Goal: Transaction & Acquisition: Purchase product/service

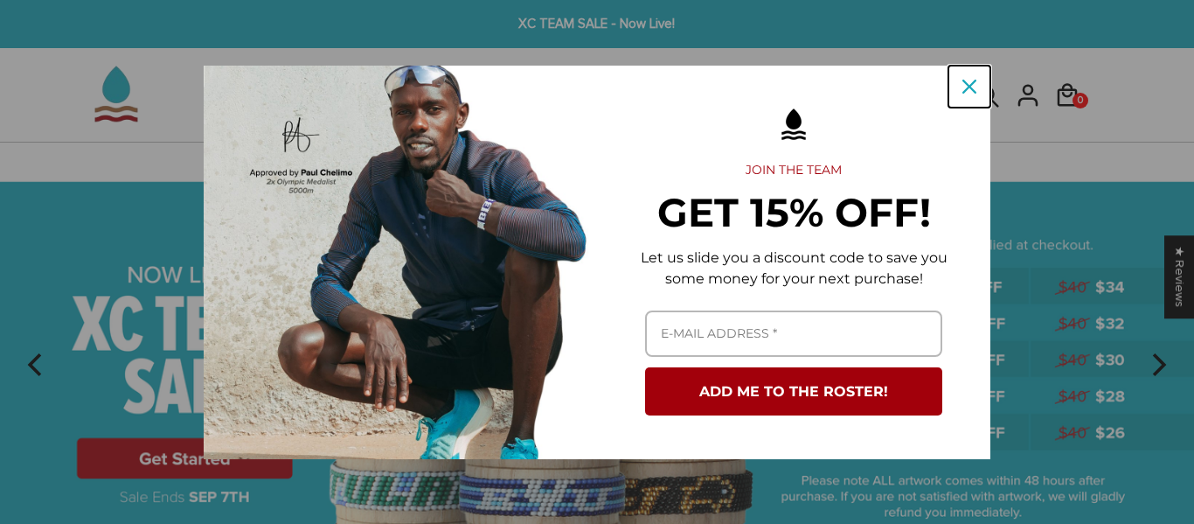
click at [982, 84] on div "Close" at bounding box center [969, 87] width 28 height 28
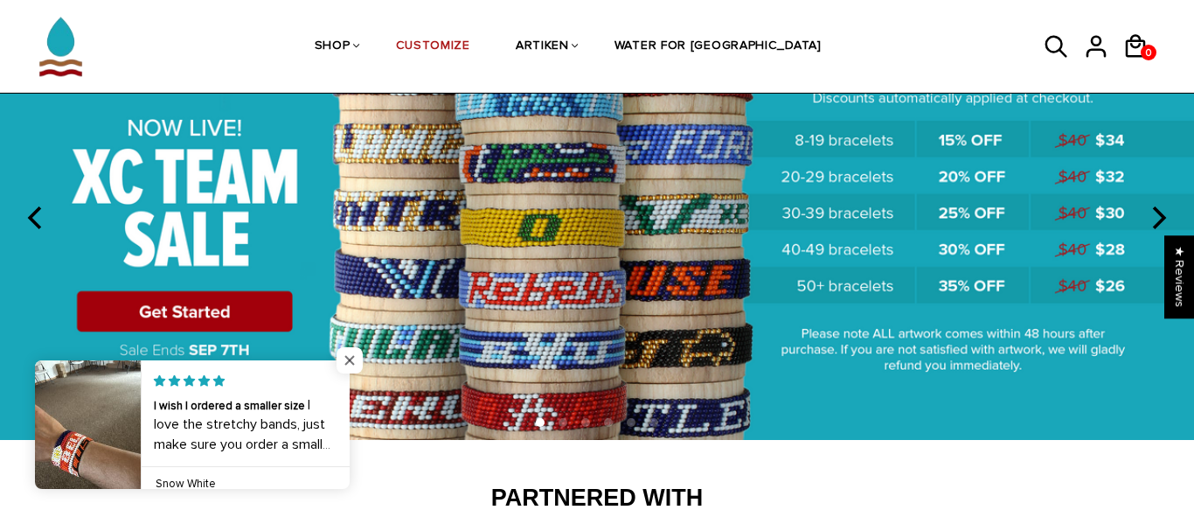
scroll to position [156, 0]
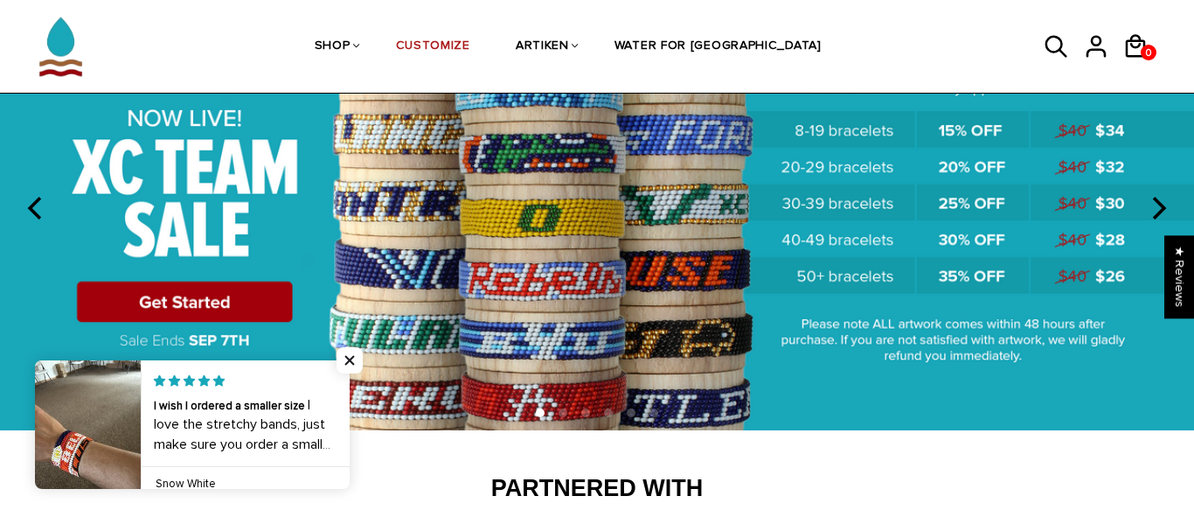
click at [250, 298] on img at bounding box center [597, 208] width 1194 height 444
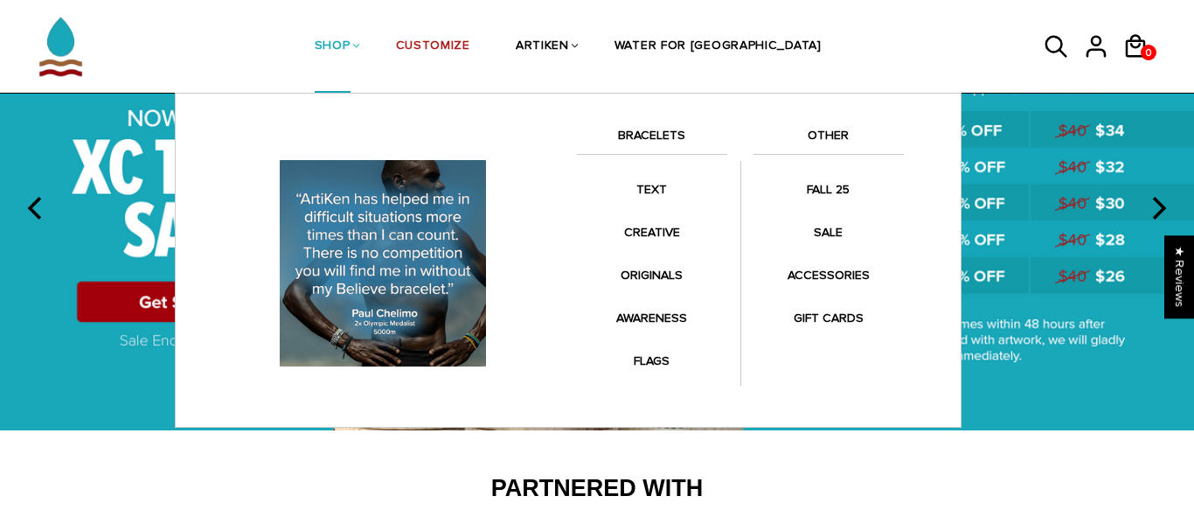
click at [373, 60] on li "SHOP BRACELETS TEXT Inspirational fuel for maximum growth." at bounding box center [332, 46] width 81 height 93
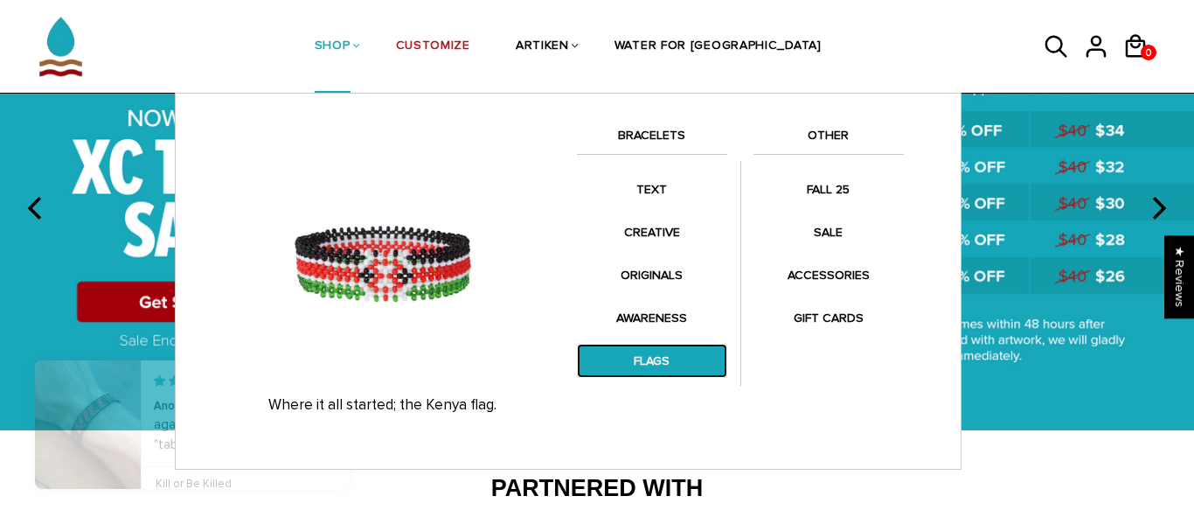
click at [646, 362] on link "FLAGS" at bounding box center [652, 361] width 150 height 34
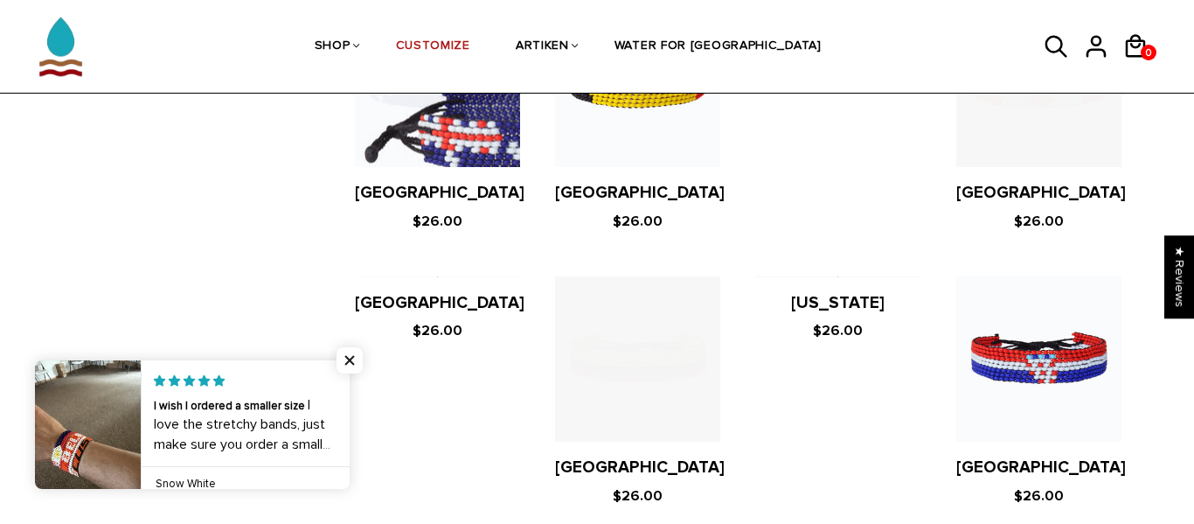
scroll to position [1753, 0]
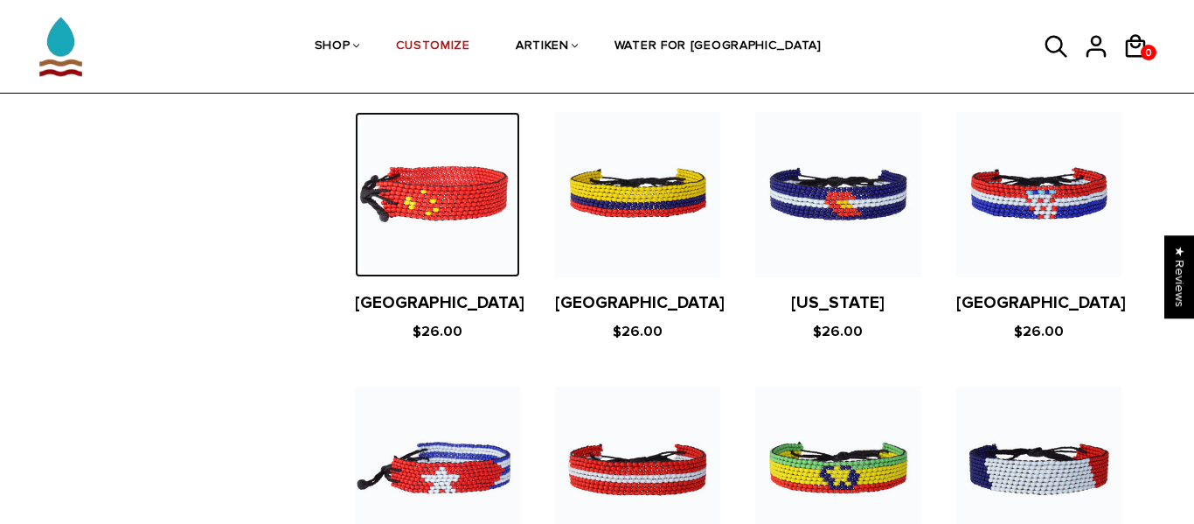
click at [470, 215] on img at bounding box center [437, 194] width 165 height 165
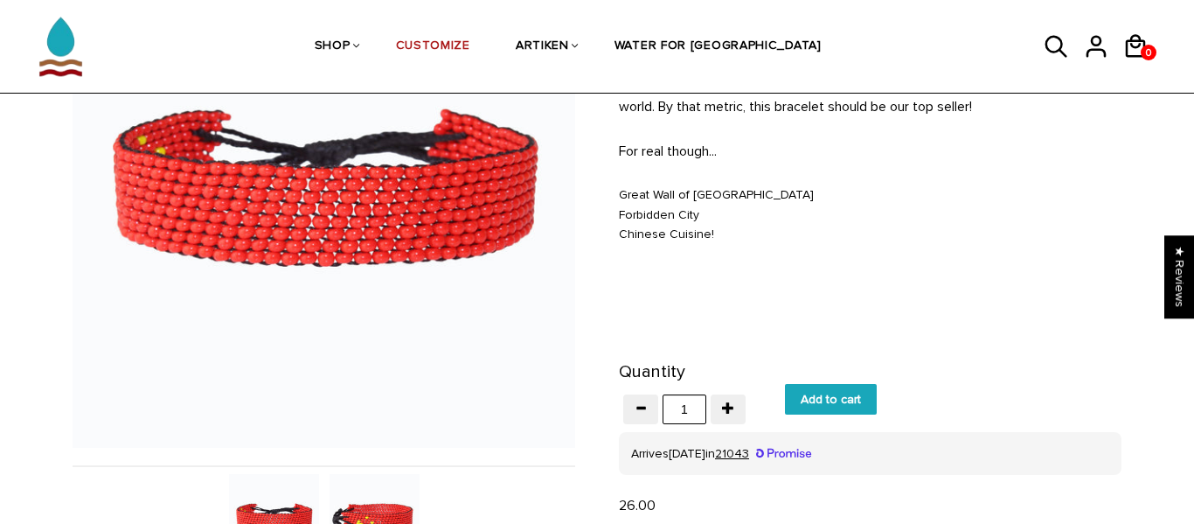
scroll to position [236, 0]
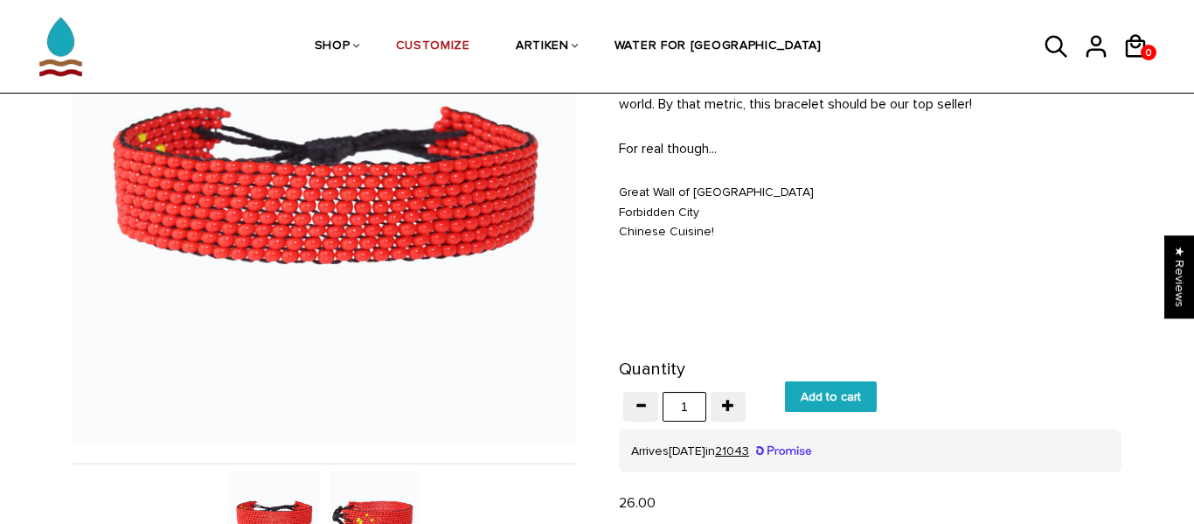
click at [843, 394] on input "Add to cart" at bounding box center [831, 396] width 92 height 31
type input "Add to cart"
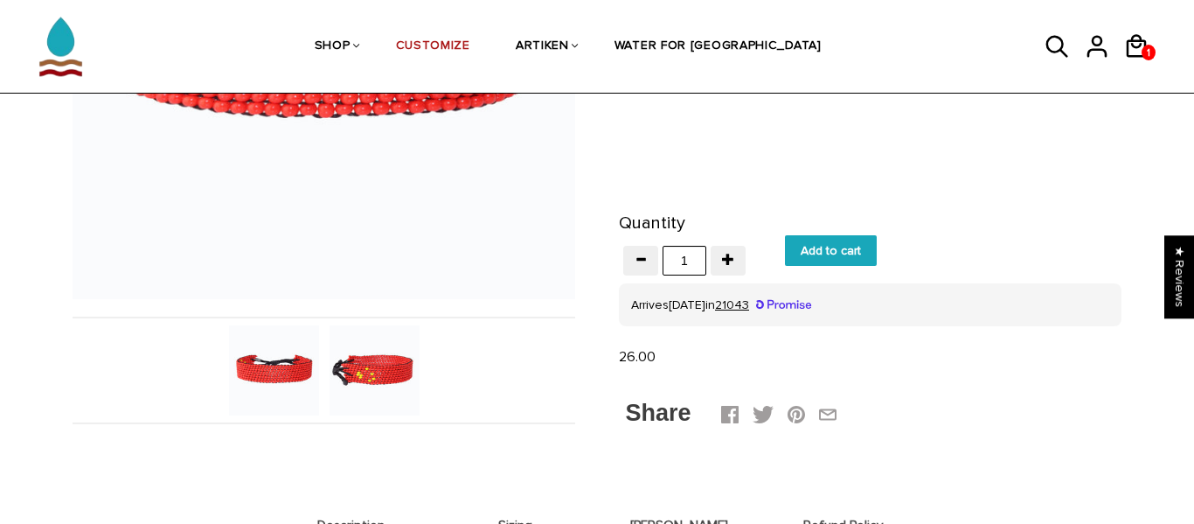
scroll to position [384, 0]
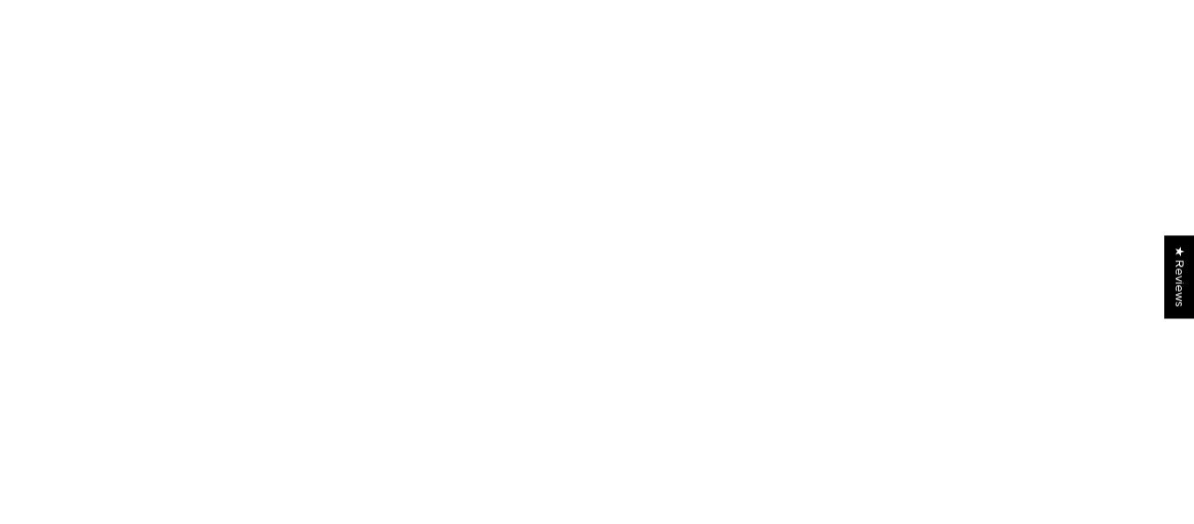
scroll to position [384, 0]
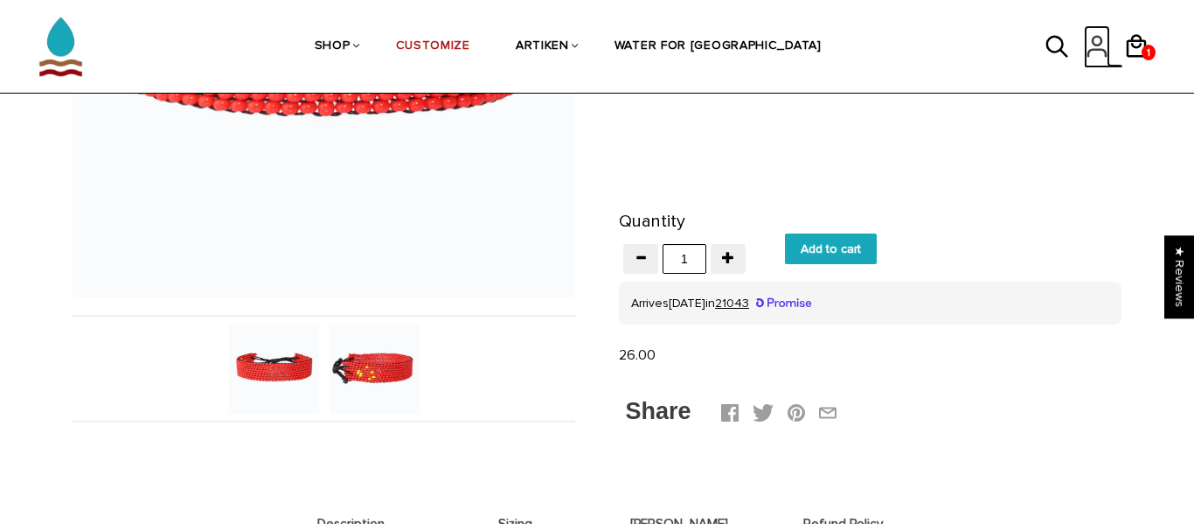
click at [1115, 66] on link at bounding box center [1103, 66] width 39 height 3
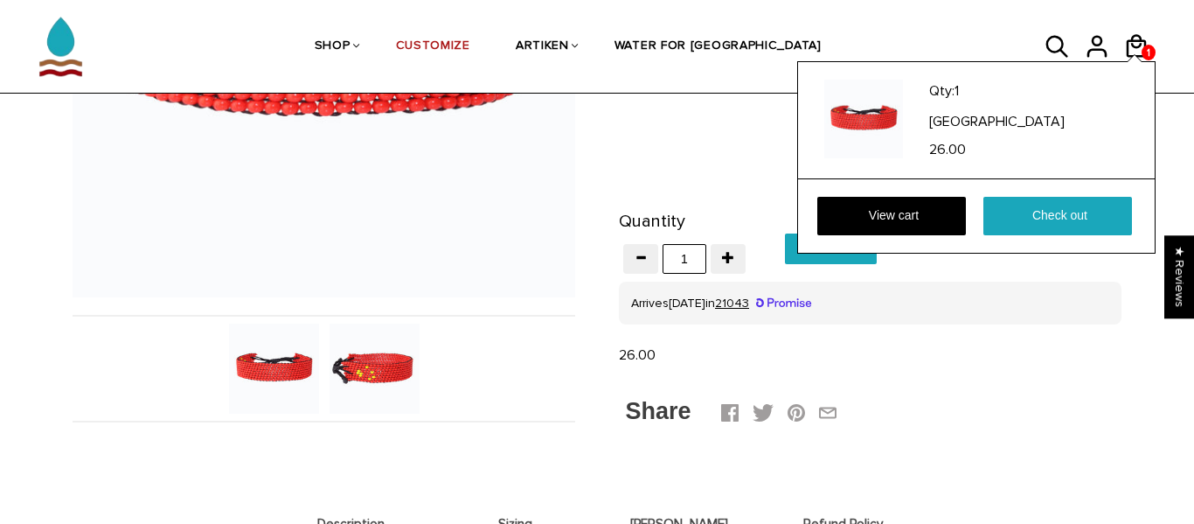
click at [1142, 61] on div "Qty: 1 [GEOGRAPHIC_DATA] 26.00 View cart Check out" at bounding box center [976, 157] width 358 height 192
